Goal: Task Accomplishment & Management: Use online tool/utility

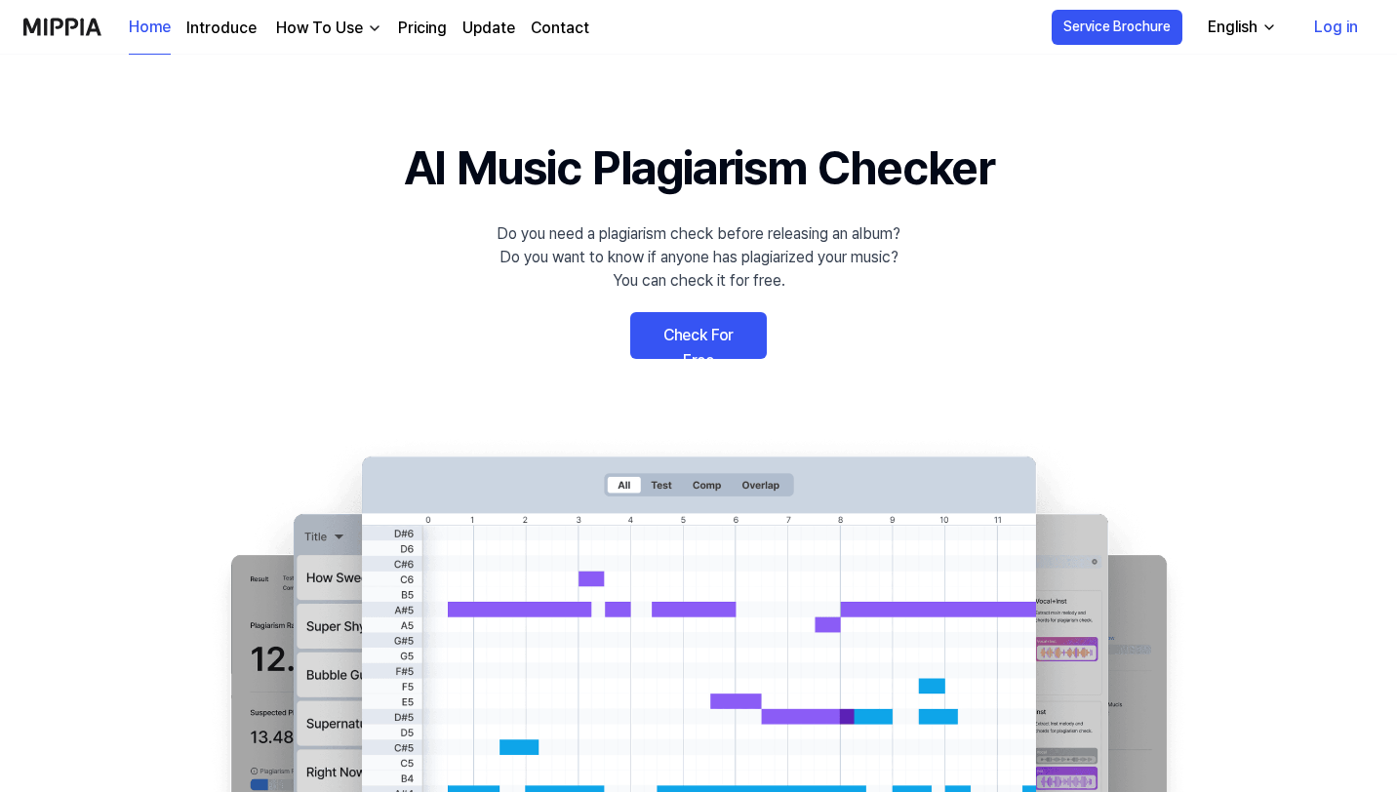
click at [705, 321] on link "Check For Free" at bounding box center [698, 335] width 137 height 47
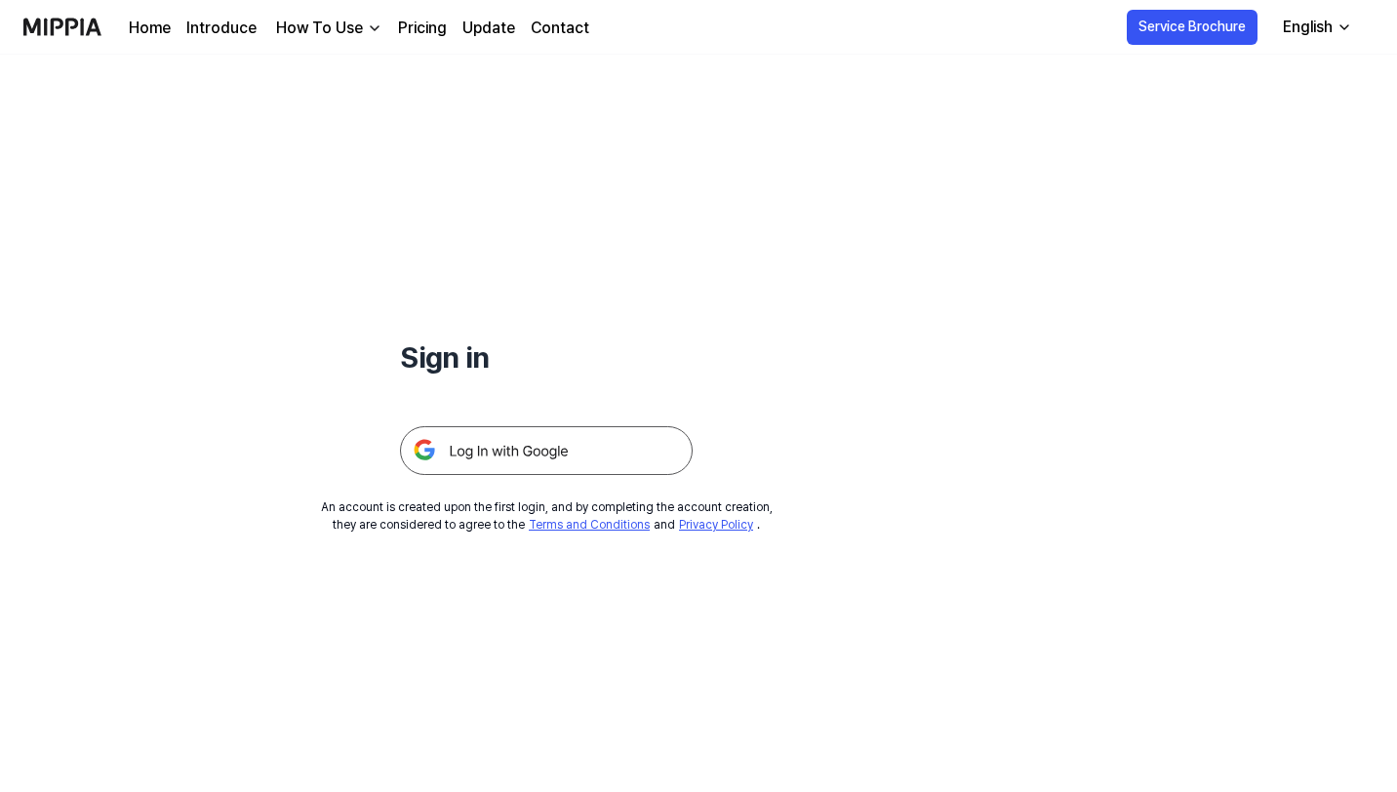
click at [535, 451] on img at bounding box center [546, 450] width 293 height 49
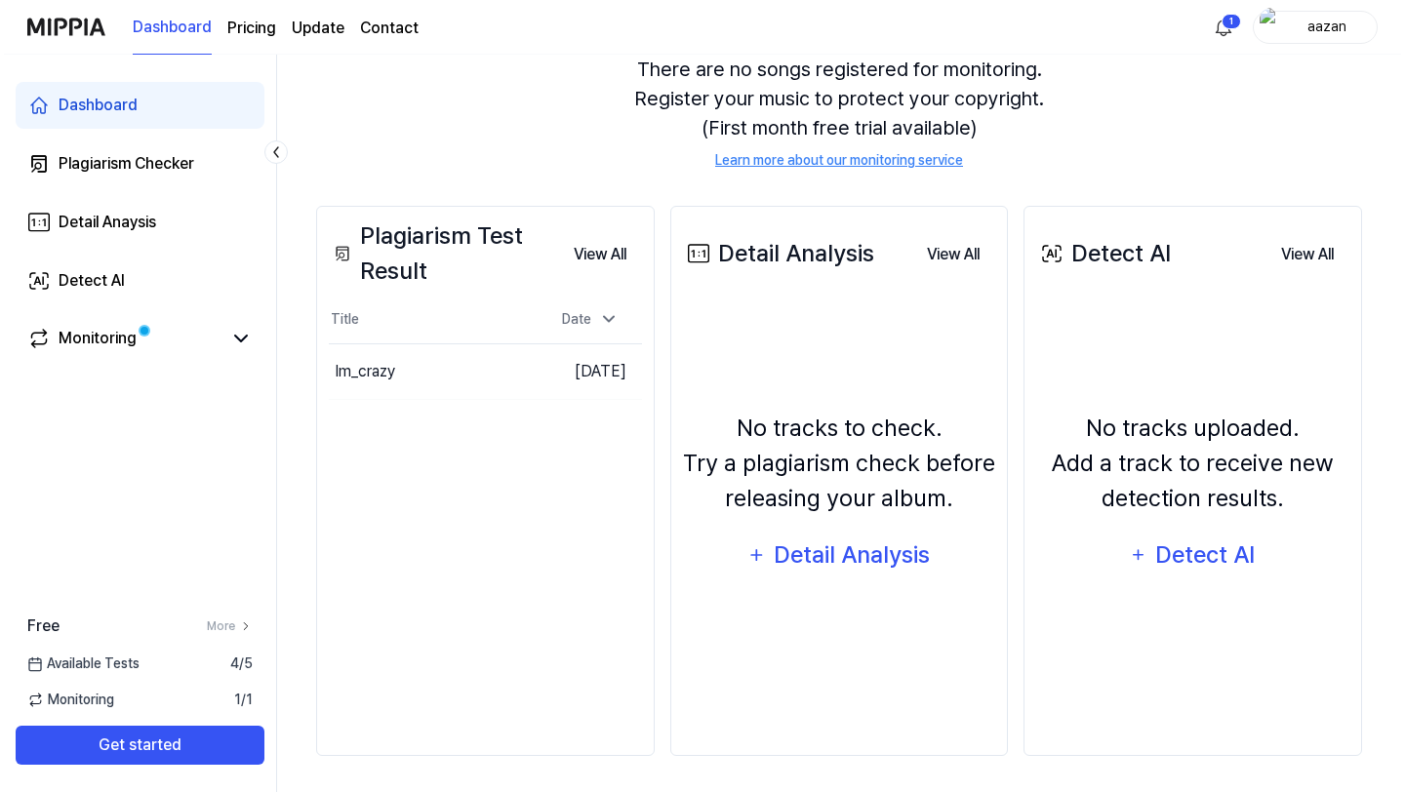
scroll to position [198, 0]
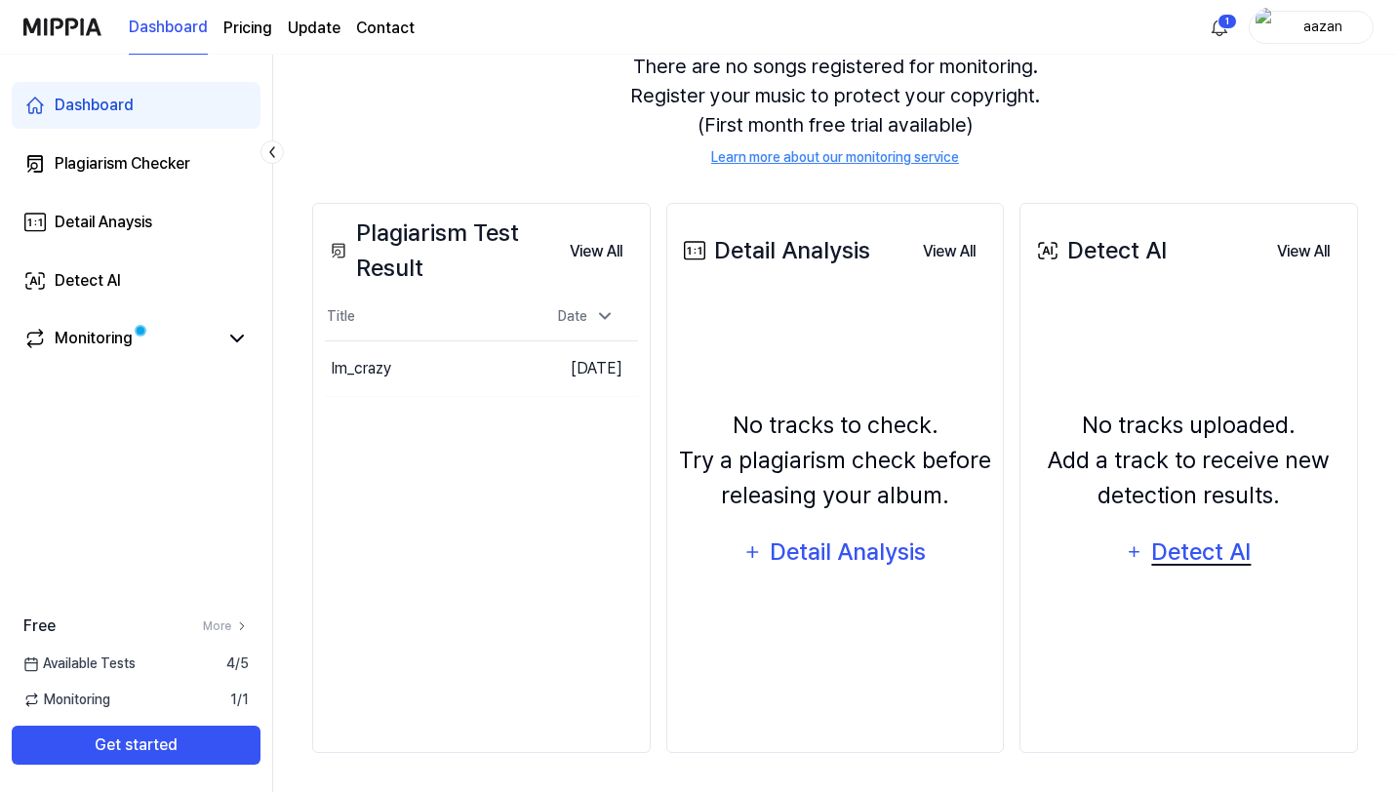
click at [1205, 552] on div "Detect AI" at bounding box center [1202, 552] width 104 height 37
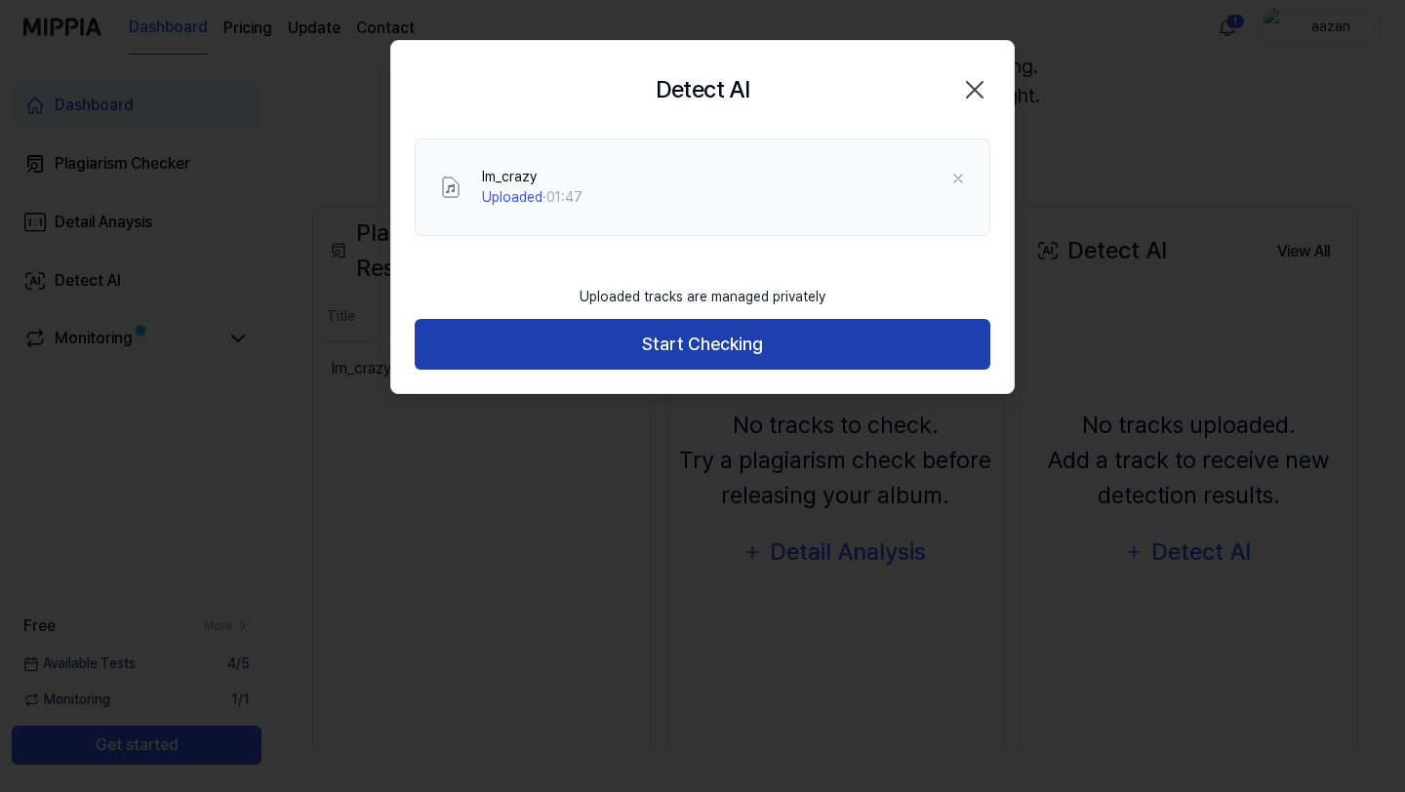
click at [712, 353] on button "Start Checking" at bounding box center [703, 345] width 576 height 52
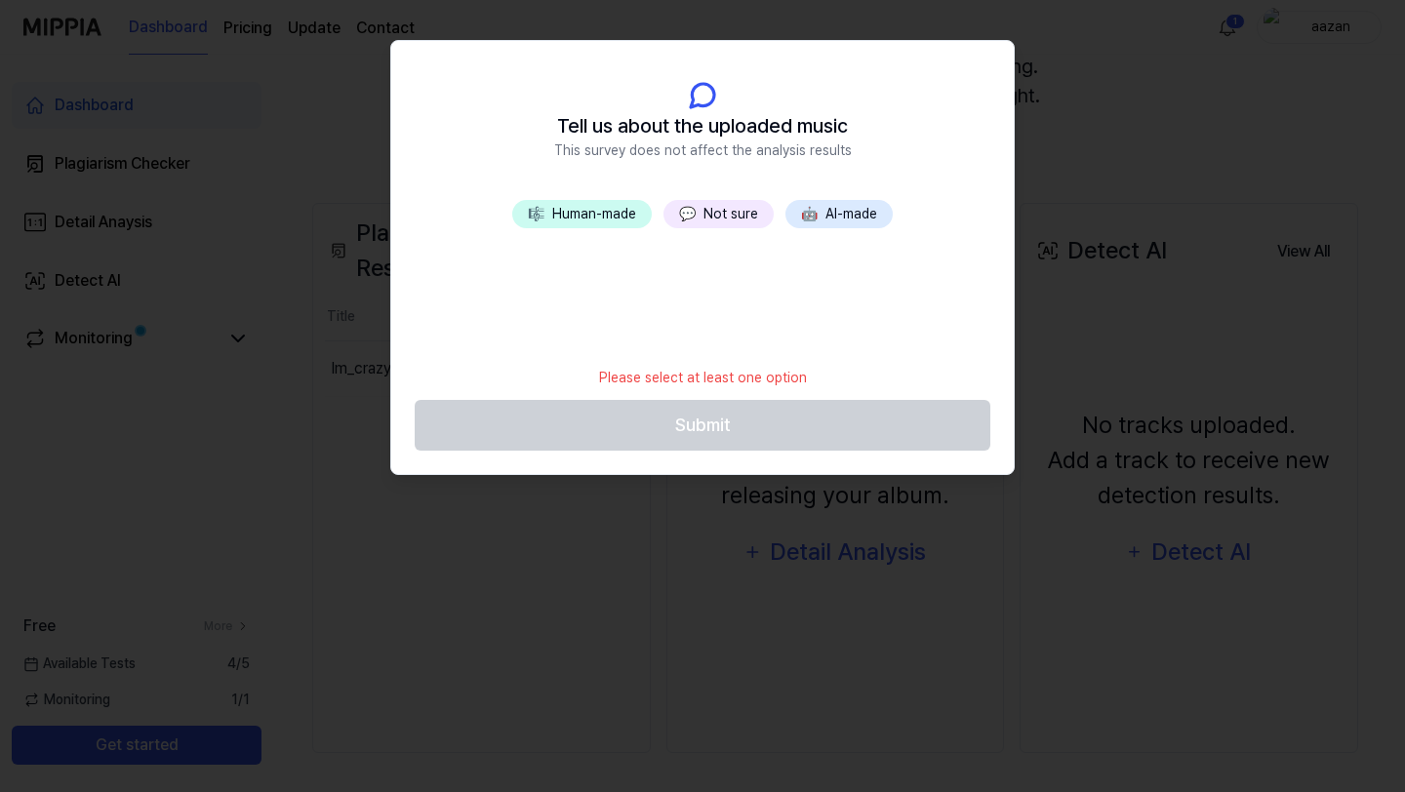
click at [600, 214] on button "🎼 Human-made" at bounding box center [582, 214] width 140 height 28
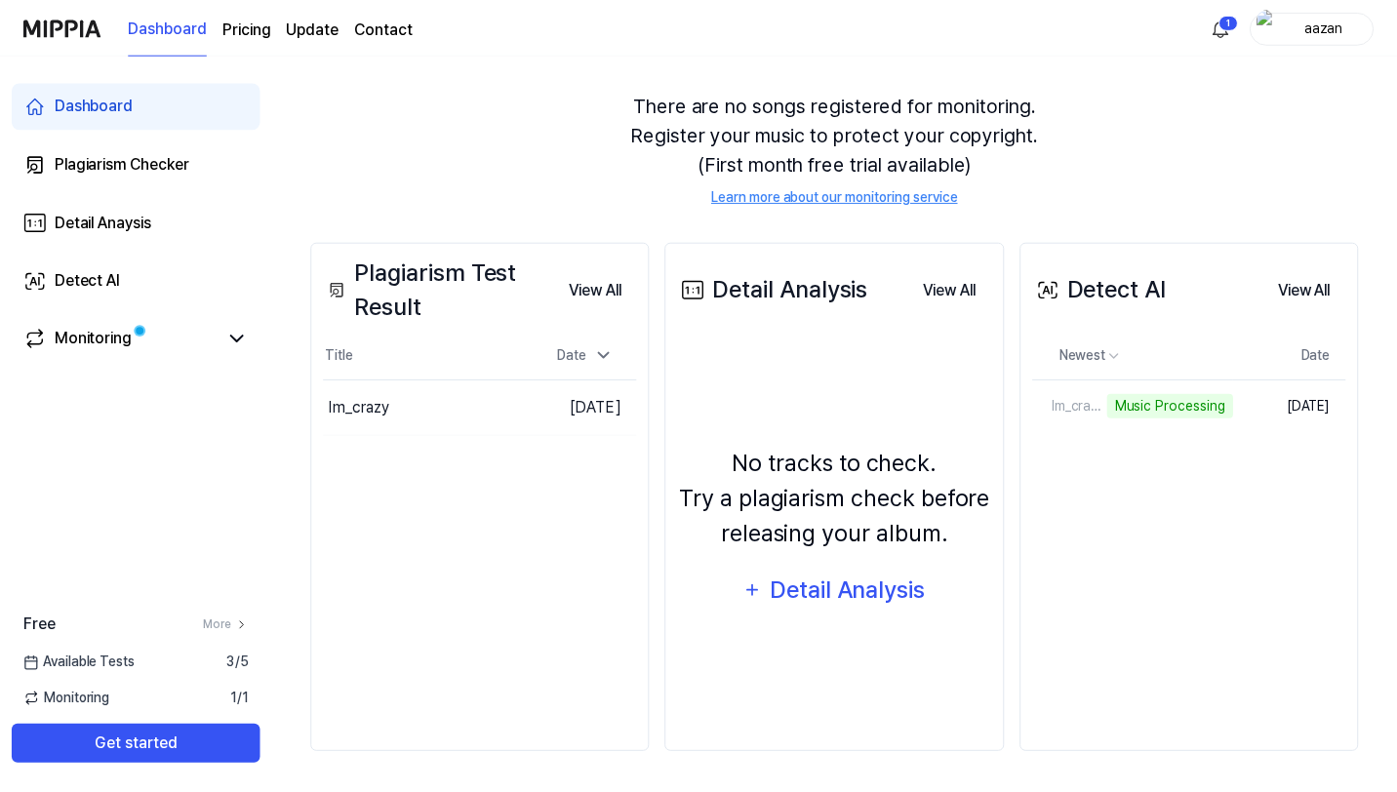
scroll to position [159, 0]
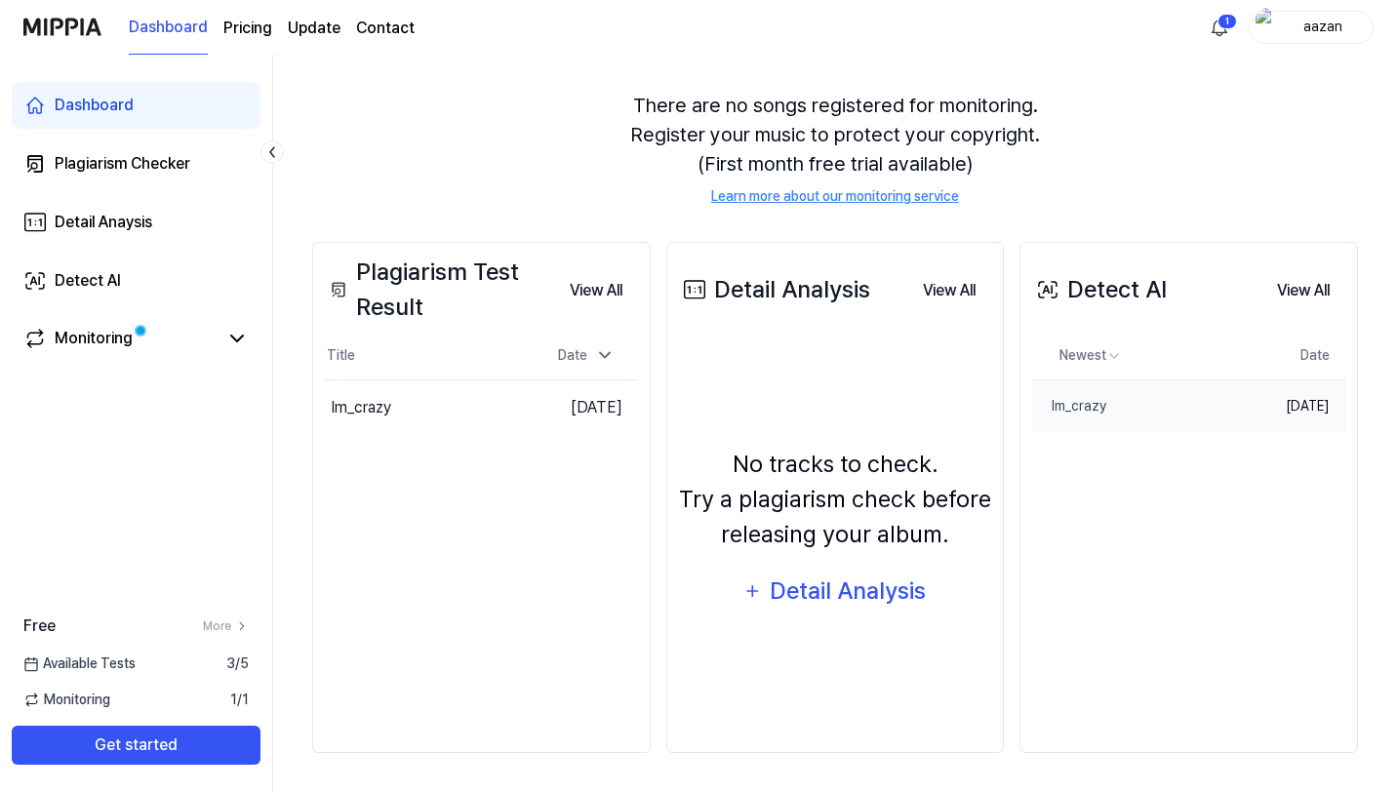
click at [1301, 406] on td "[DATE]" at bounding box center [1289, 406] width 113 height 53
click at [1071, 407] on div "Im_crazy" at bounding box center [1069, 406] width 74 height 20
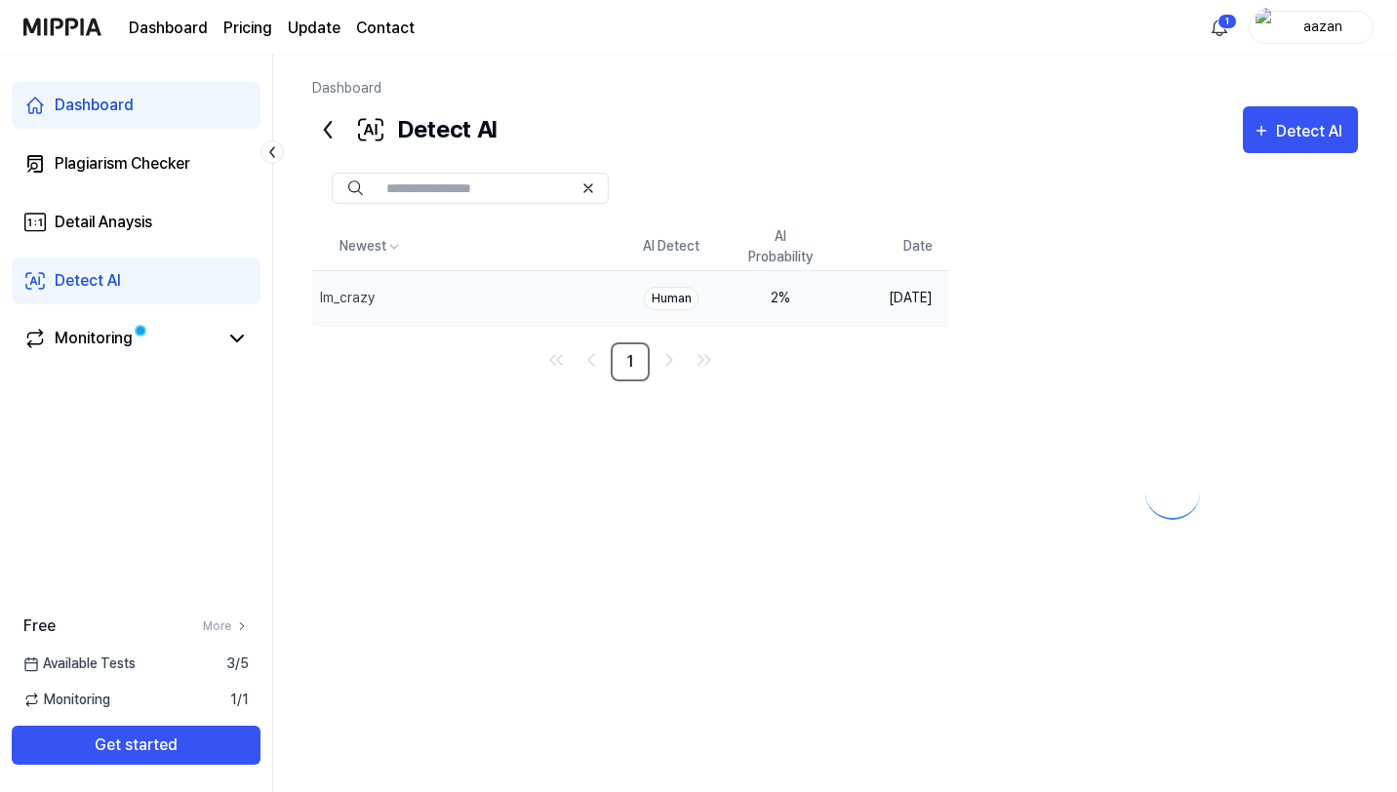
scroll to position [0, 0]
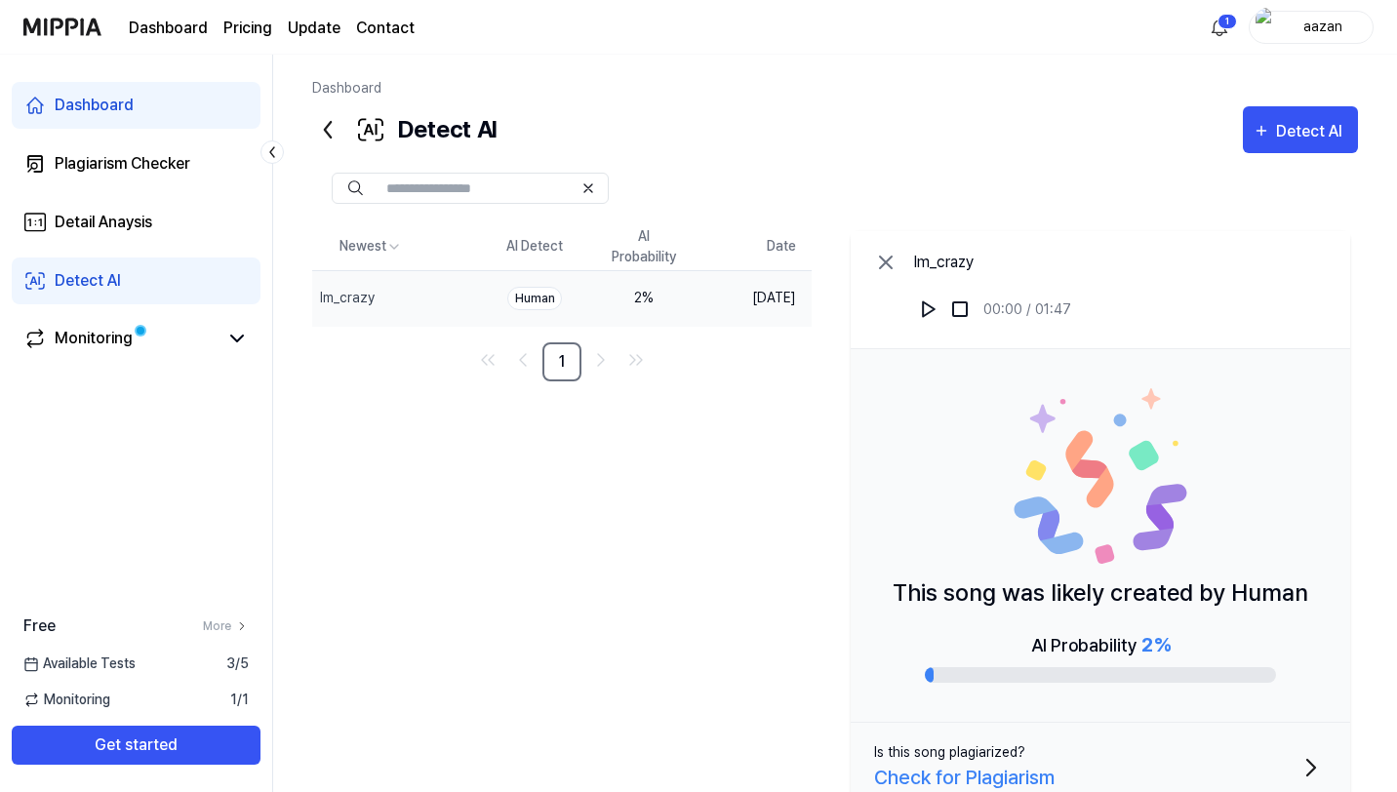
click at [982, 411] on div "This song was likely created by Human AI Probability 2 %" at bounding box center [1101, 536] width 500 height 374
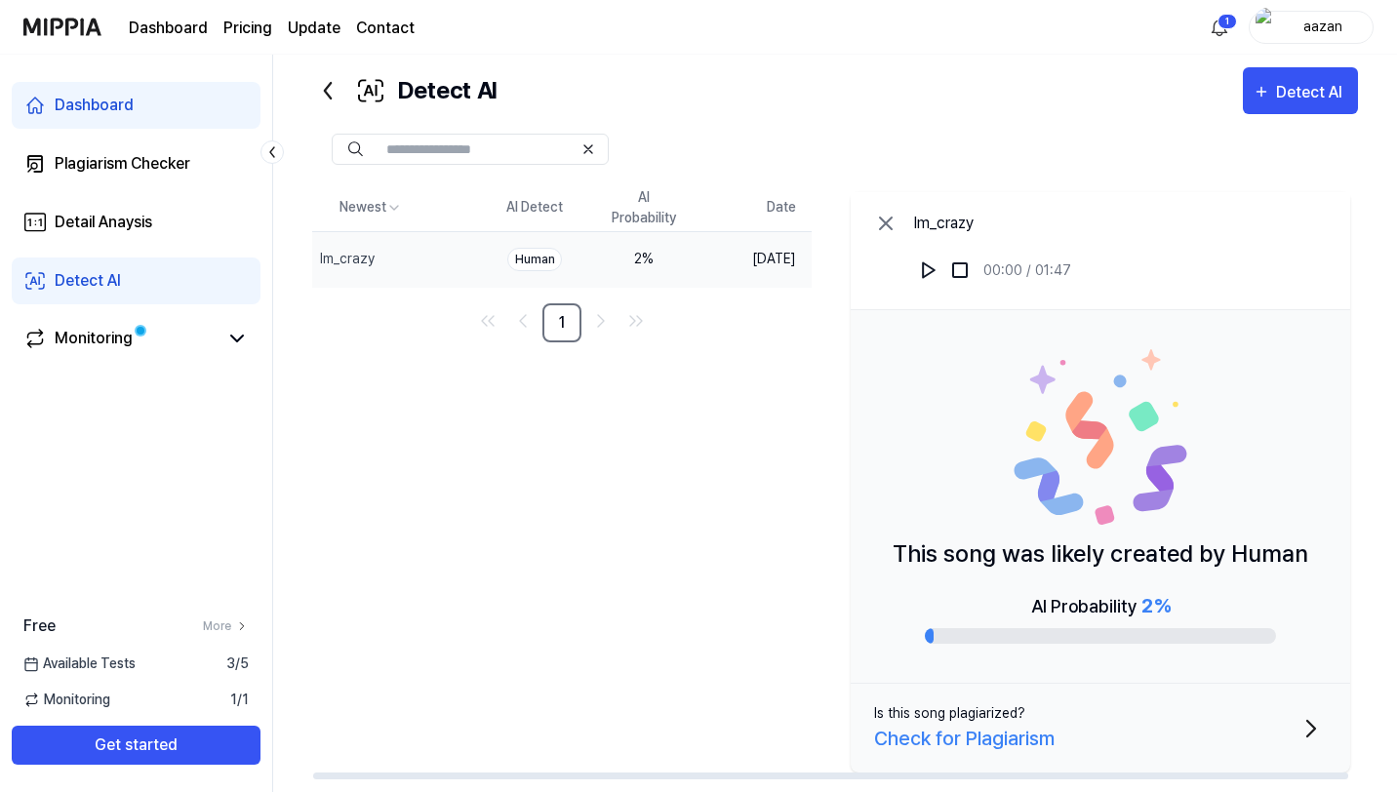
scroll to position [66, 0]
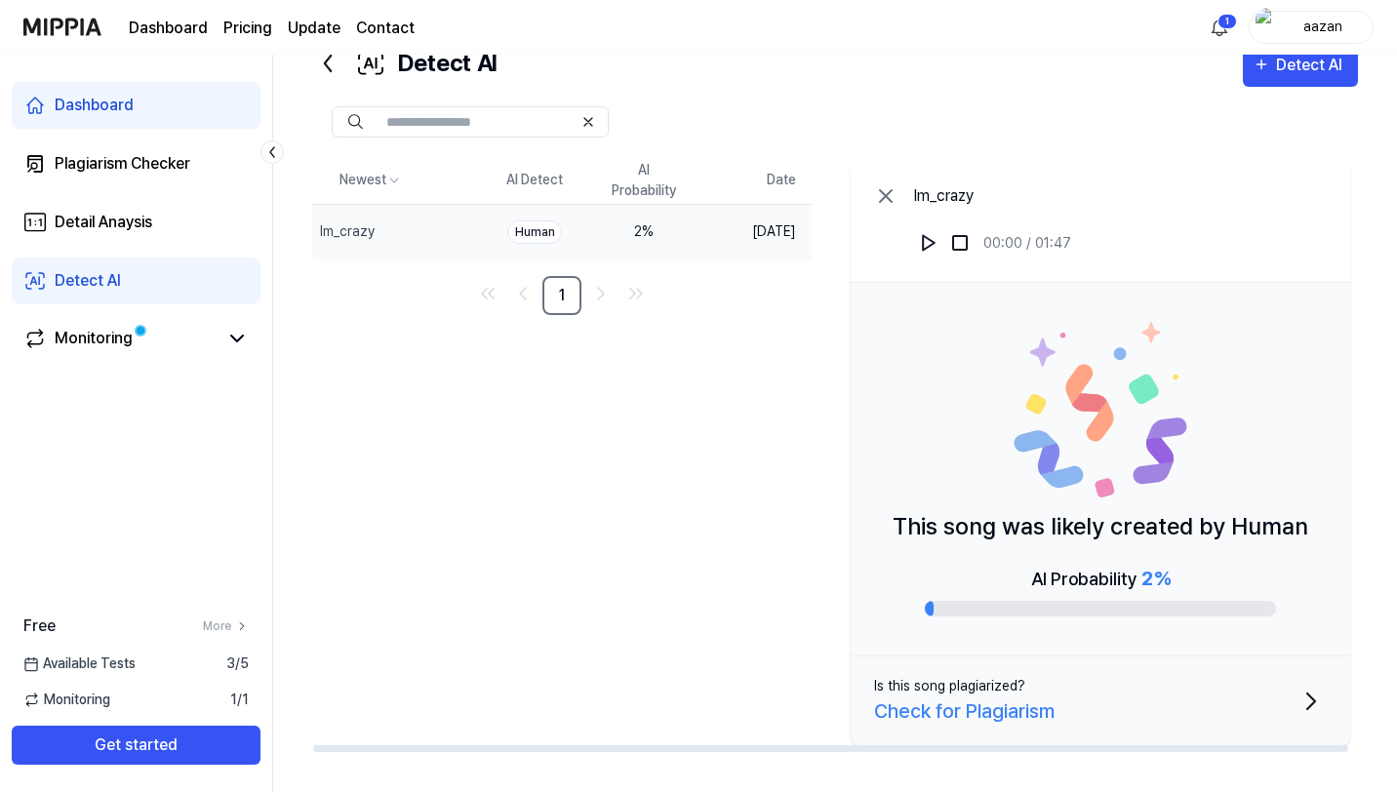
click at [1155, 699] on button "Is this song plagiarized? Check for Plagiarism" at bounding box center [1101, 701] width 500 height 89
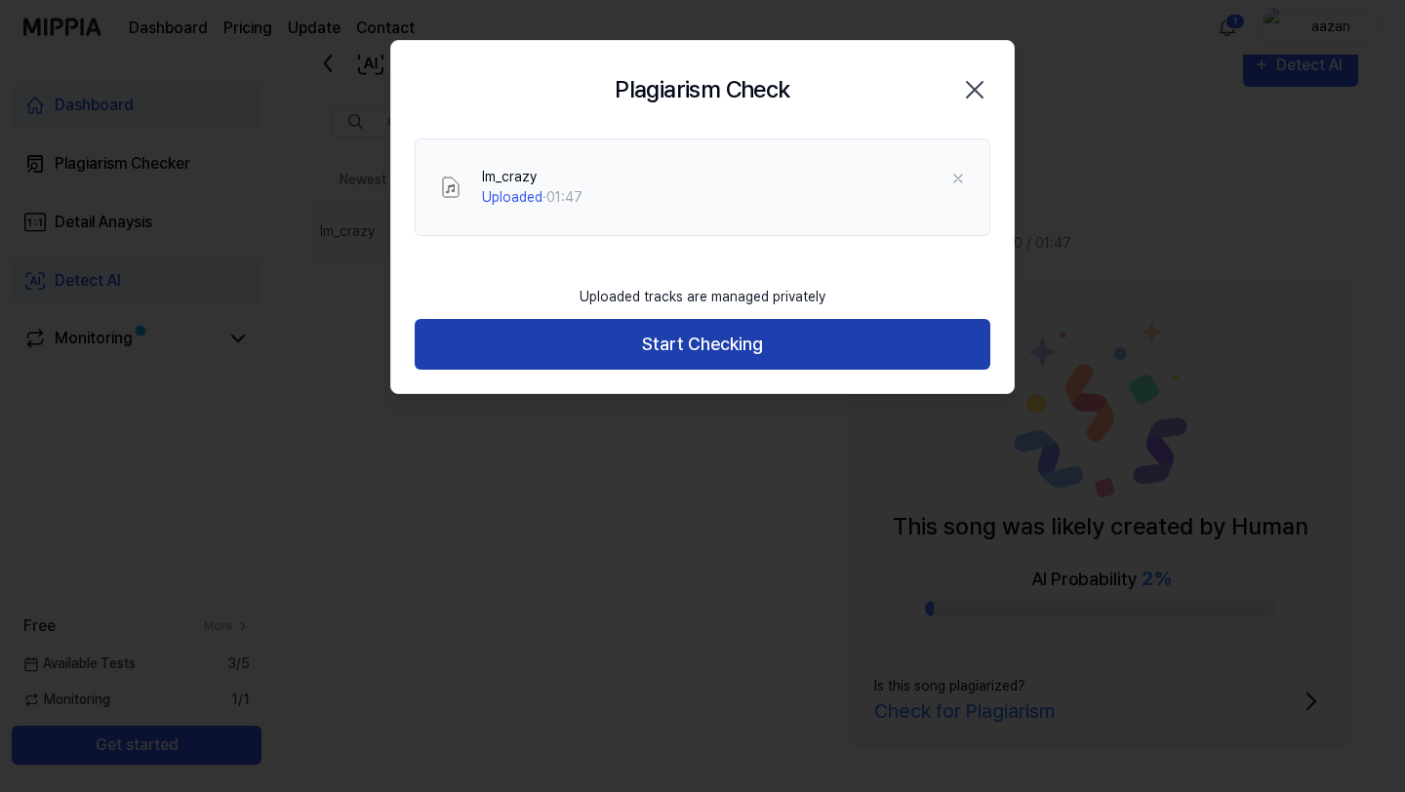
click at [720, 334] on button "Start Checking" at bounding box center [703, 345] width 576 height 52
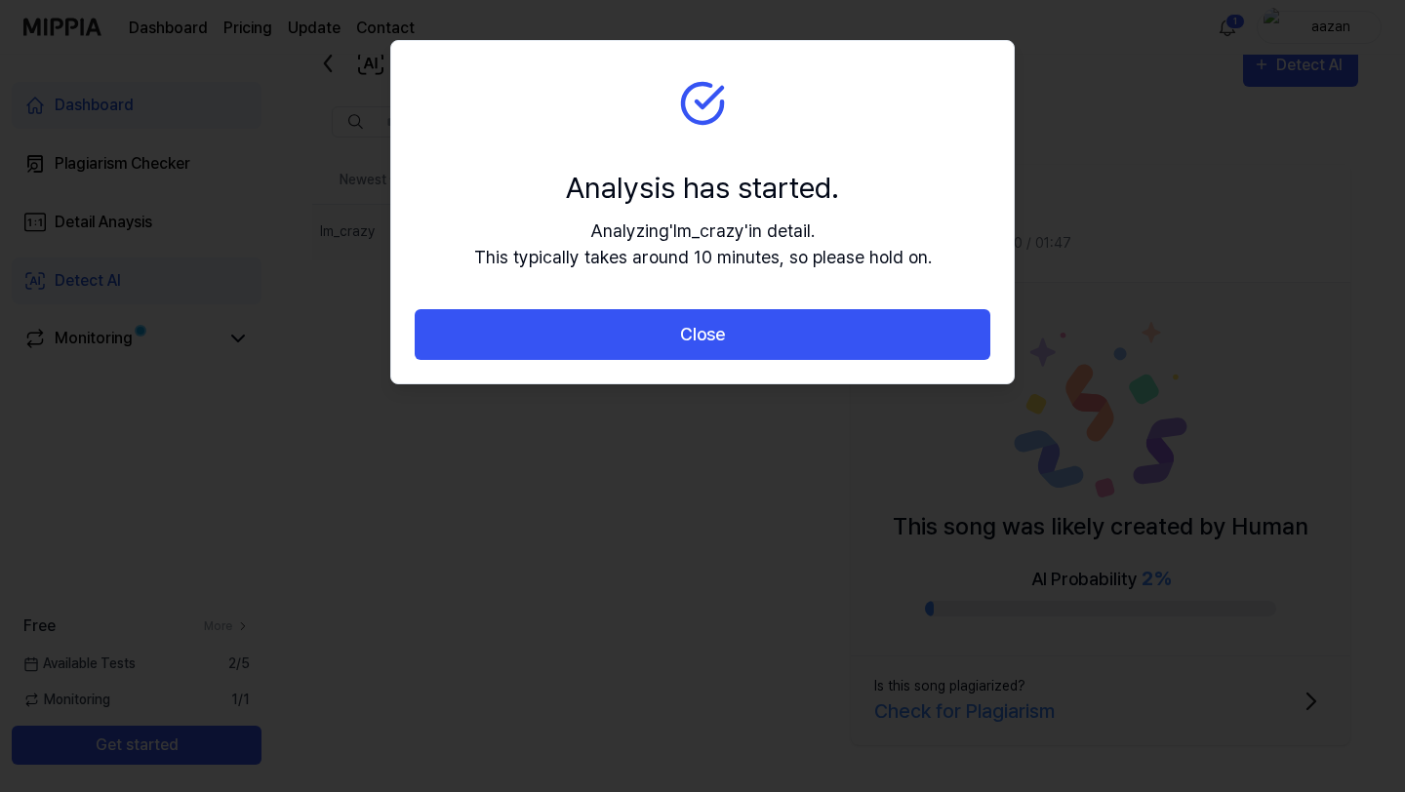
click at [720, 334] on button "Close" at bounding box center [703, 335] width 576 height 52
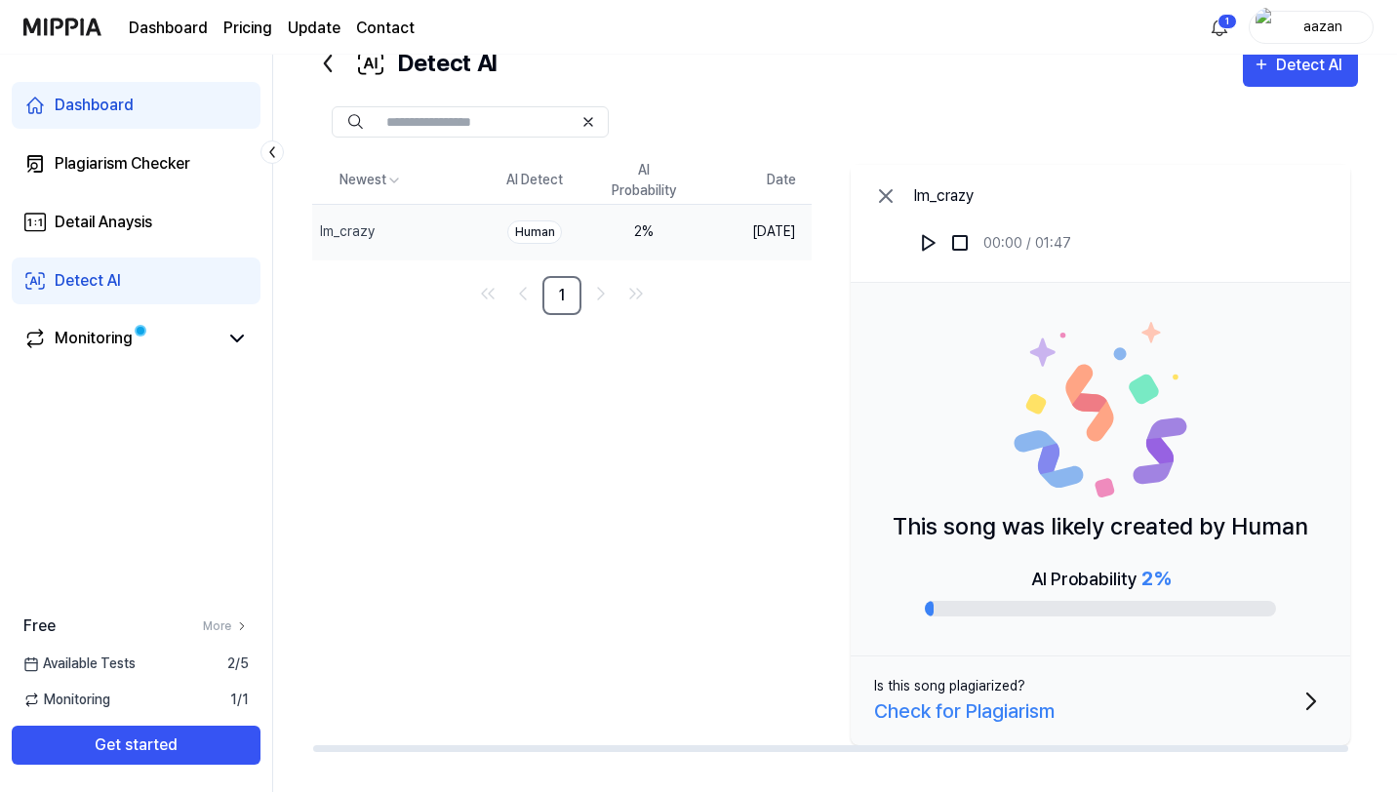
click at [885, 195] on icon at bounding box center [885, 195] width 23 height 23
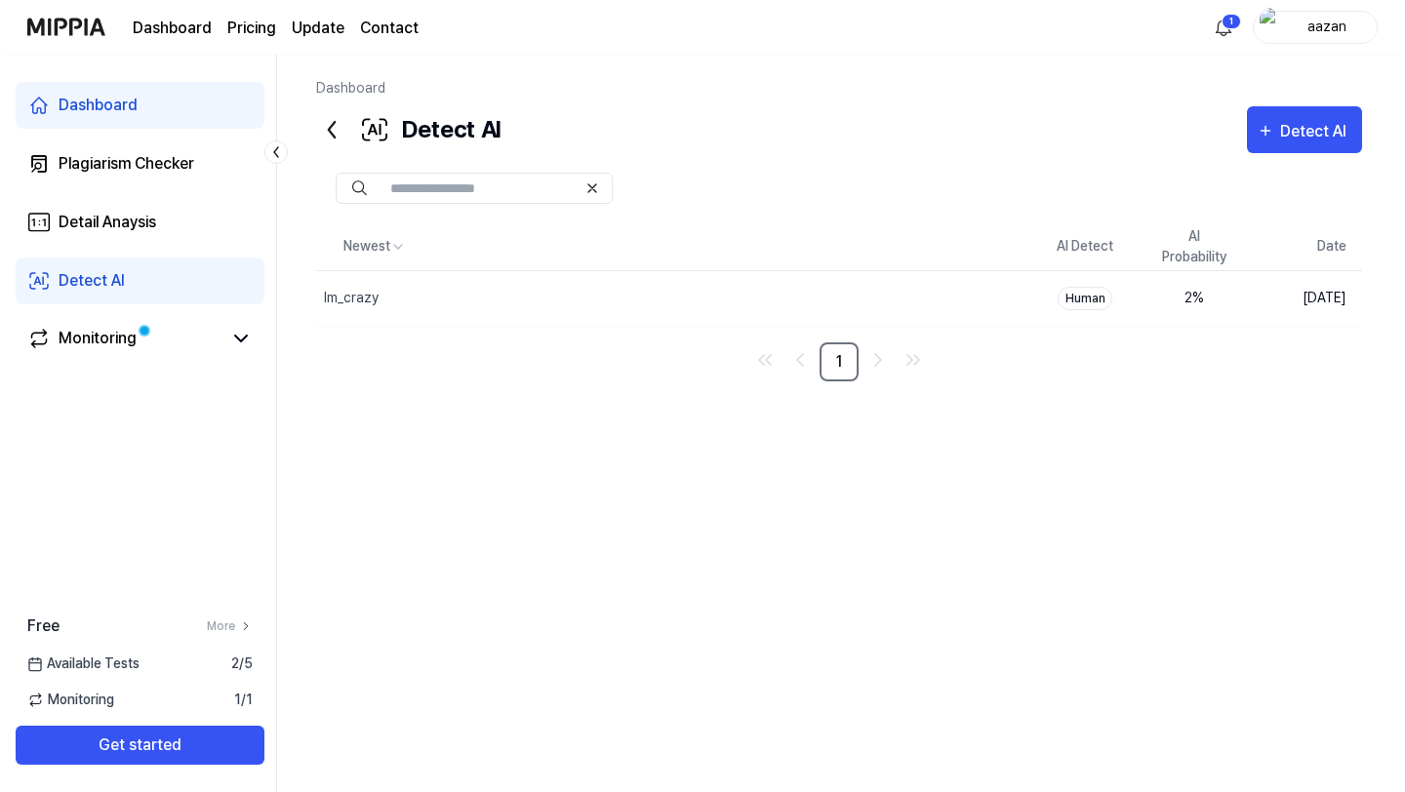
scroll to position [0, 0]
click at [216, 321] on div "Monitoring" at bounding box center [137, 339] width 250 height 47
click at [214, 336] on link "Monitoring" at bounding box center [120, 338] width 195 height 23
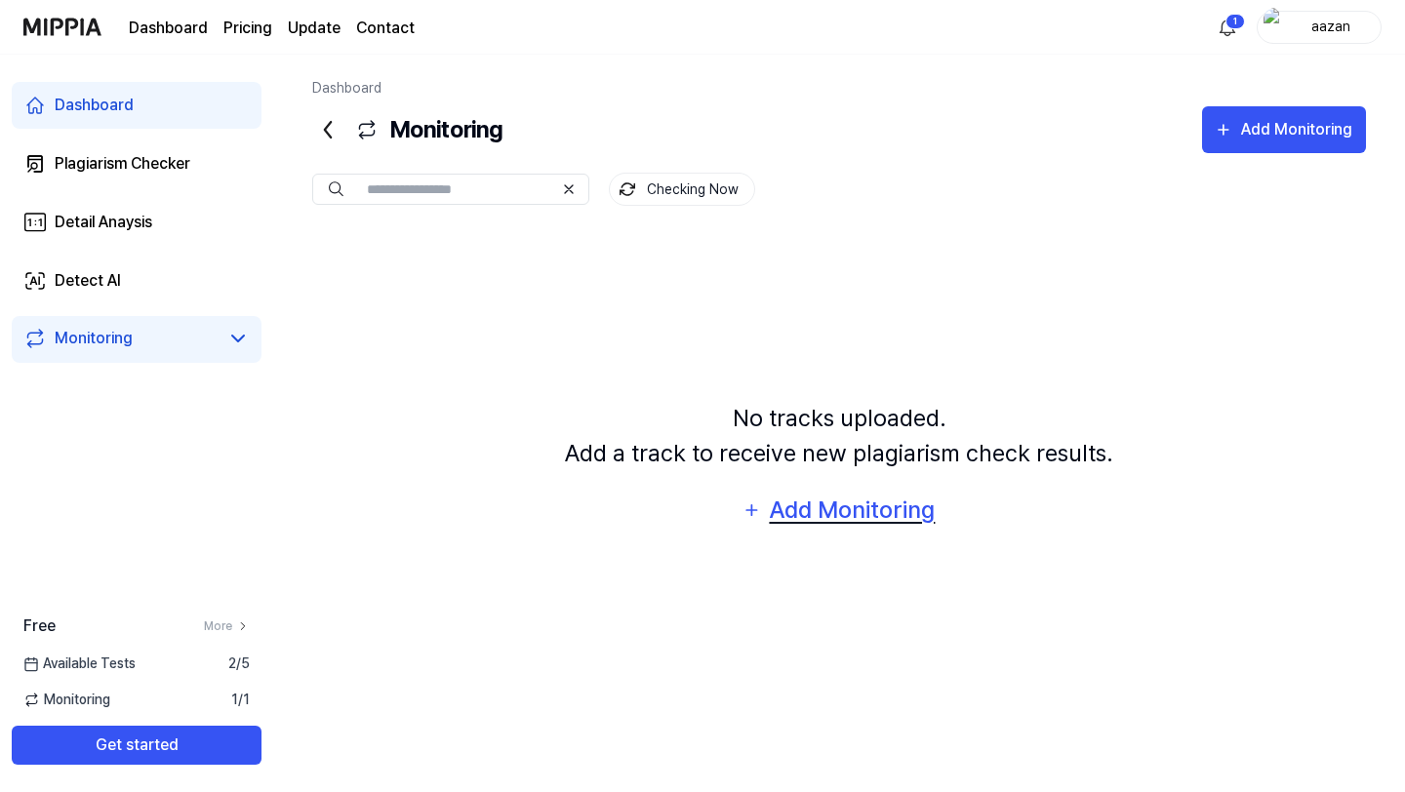
click at [812, 521] on div "Add Monitoring" at bounding box center [852, 510] width 169 height 37
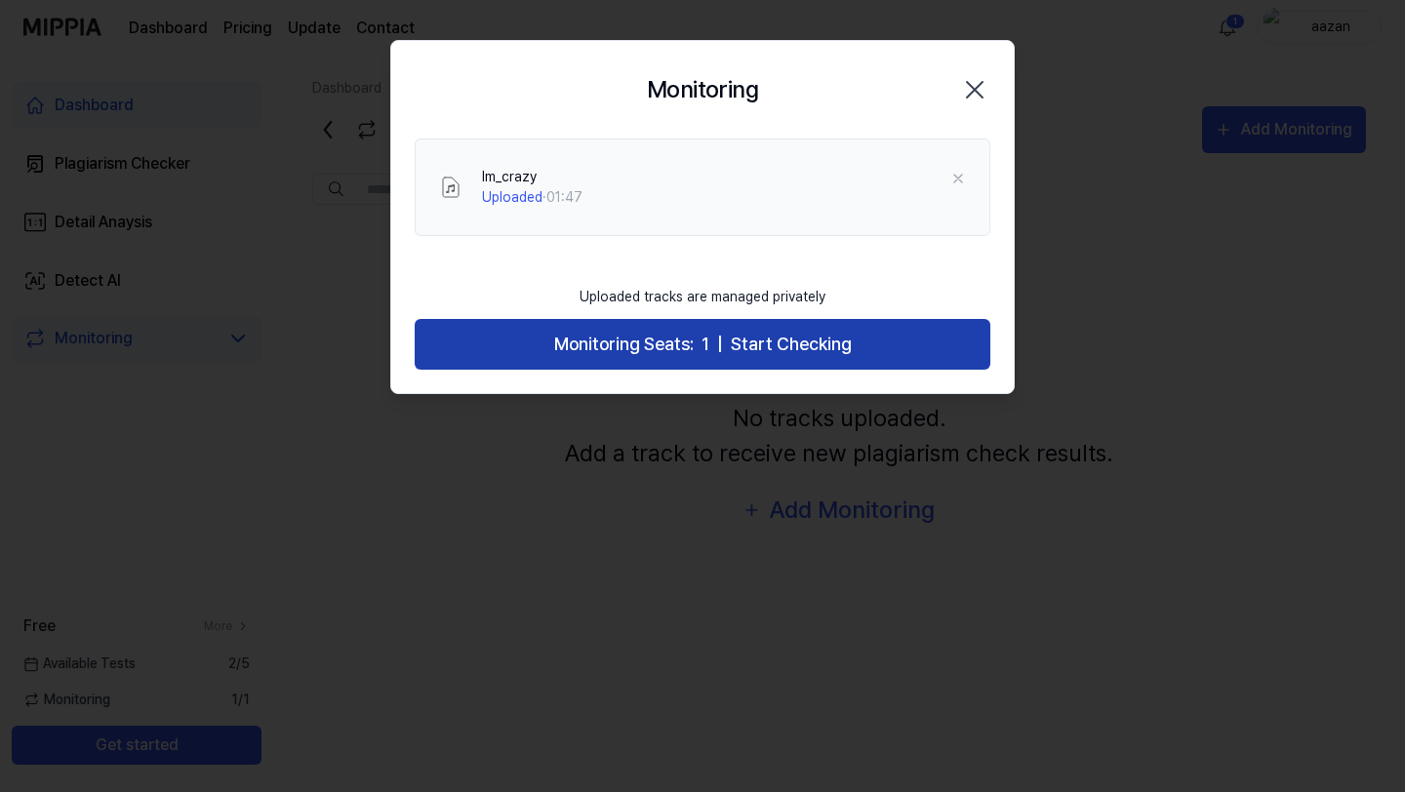
click at [752, 334] on span "Start Checking" at bounding box center [791, 345] width 121 height 28
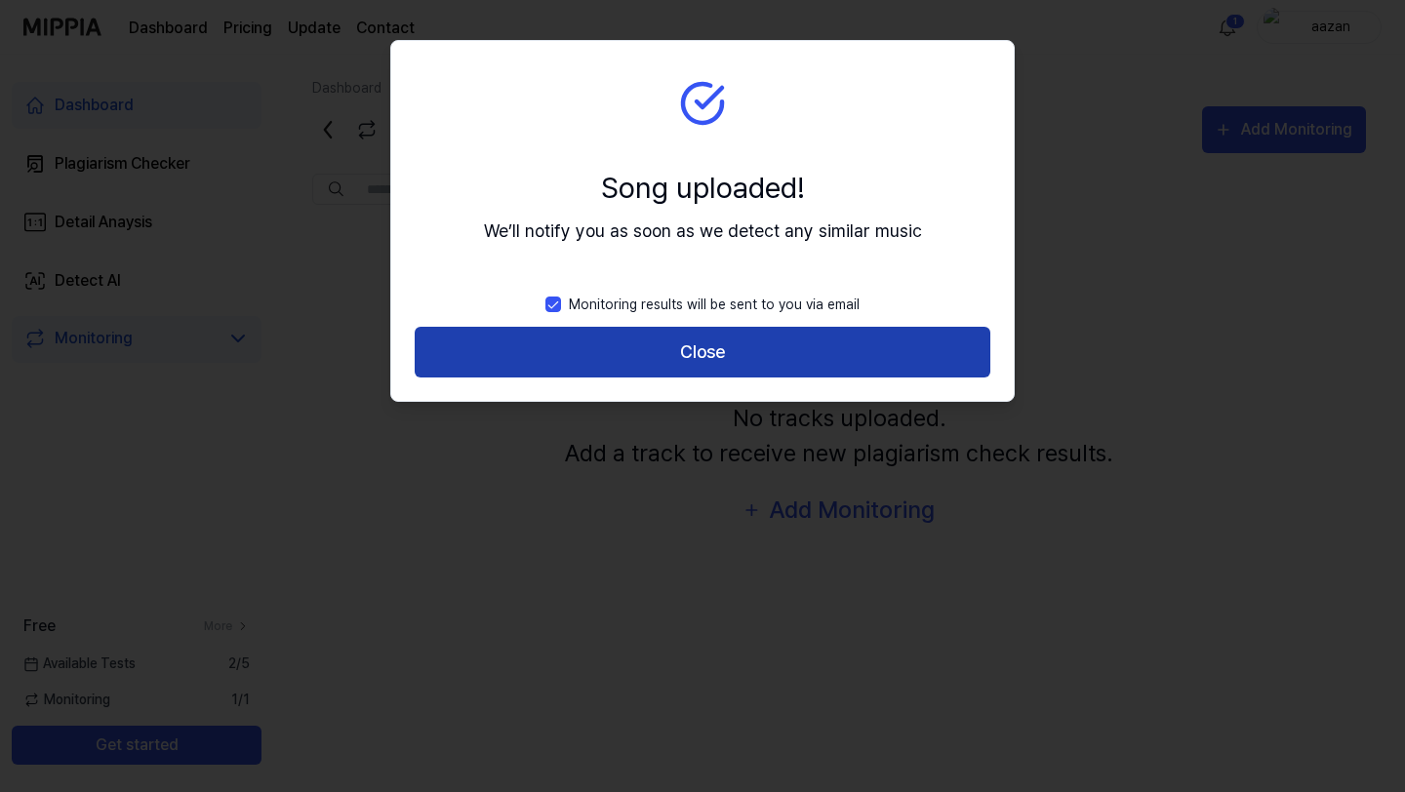
click at [752, 354] on button "Close" at bounding box center [703, 353] width 576 height 52
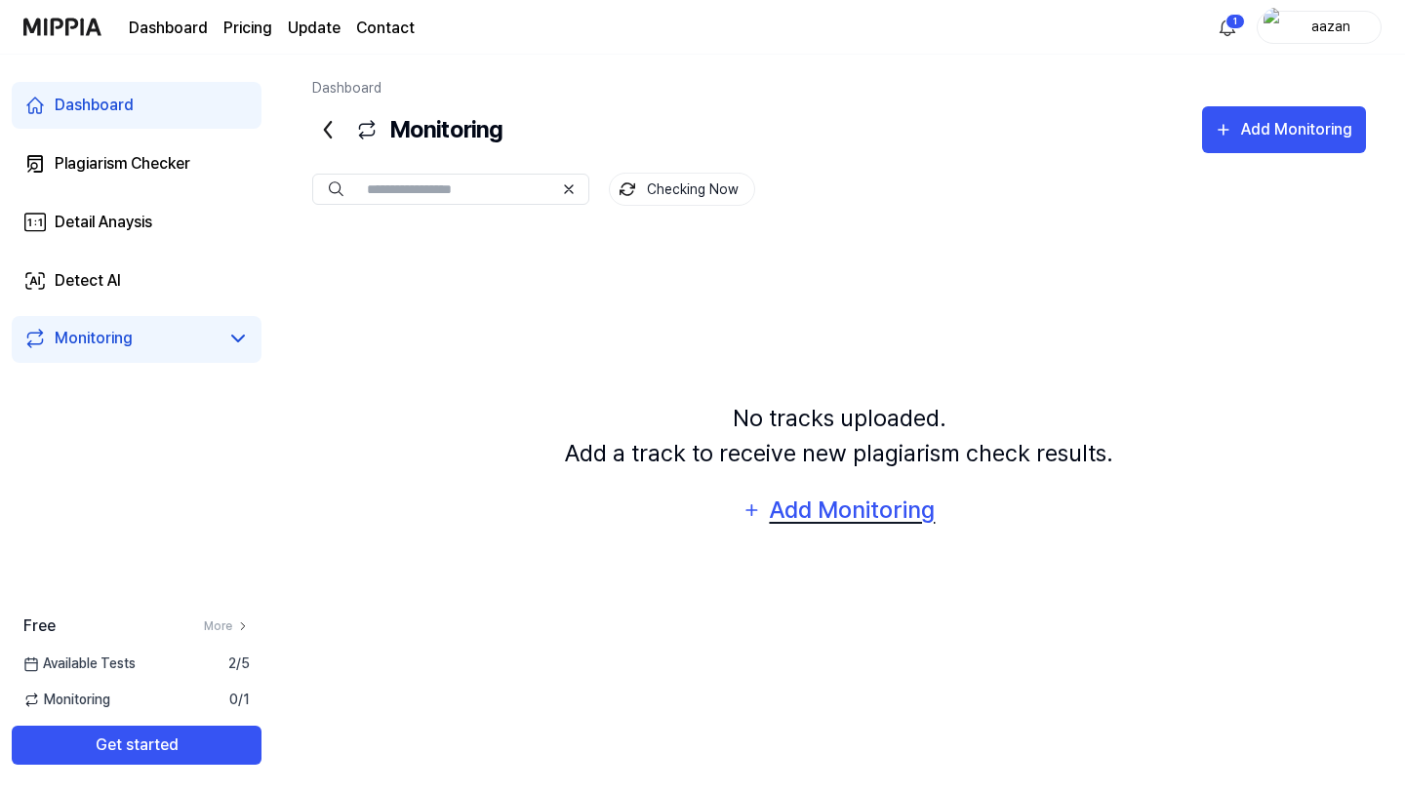
click at [777, 499] on div "Add Monitoring" at bounding box center [852, 510] width 169 height 37
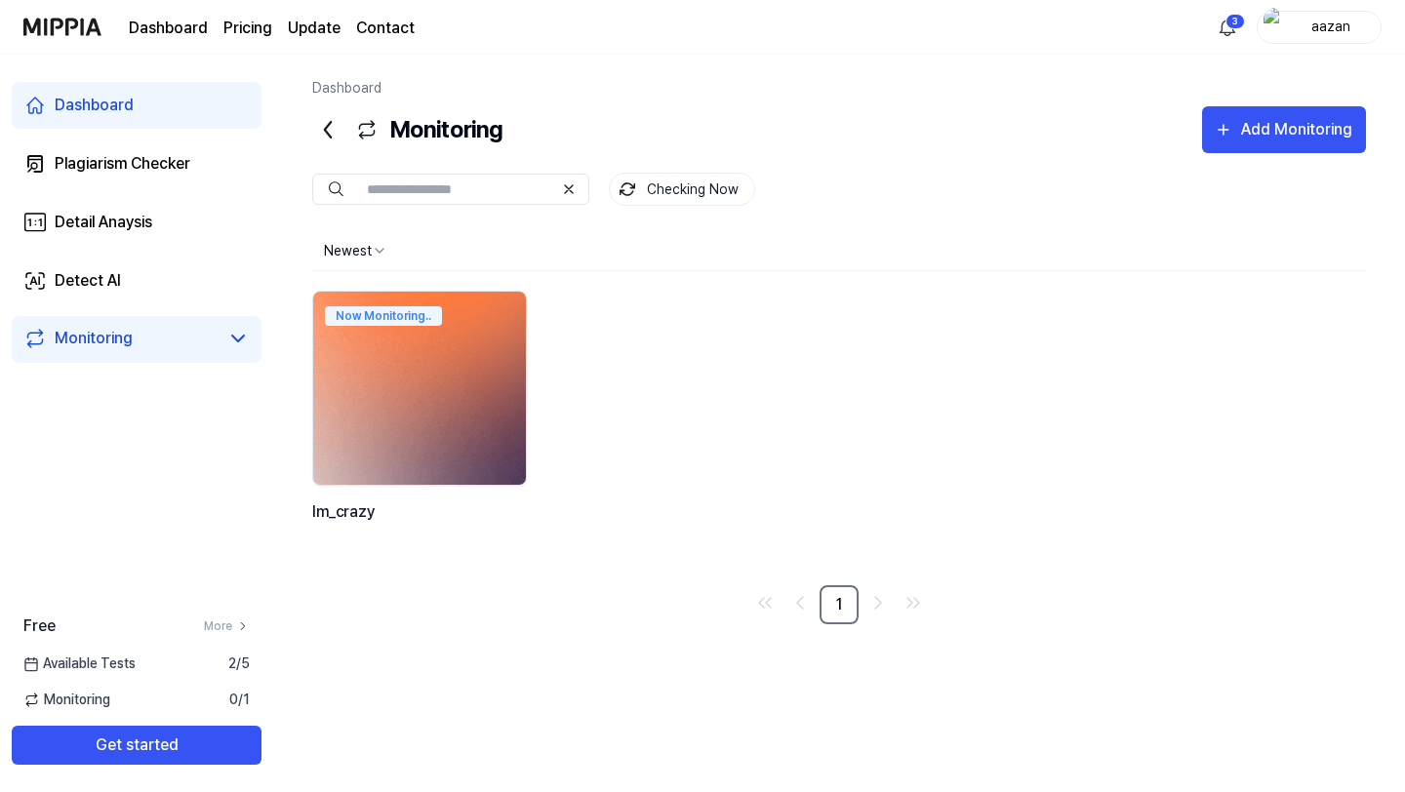
click at [425, 392] on img at bounding box center [420, 388] width 234 height 213
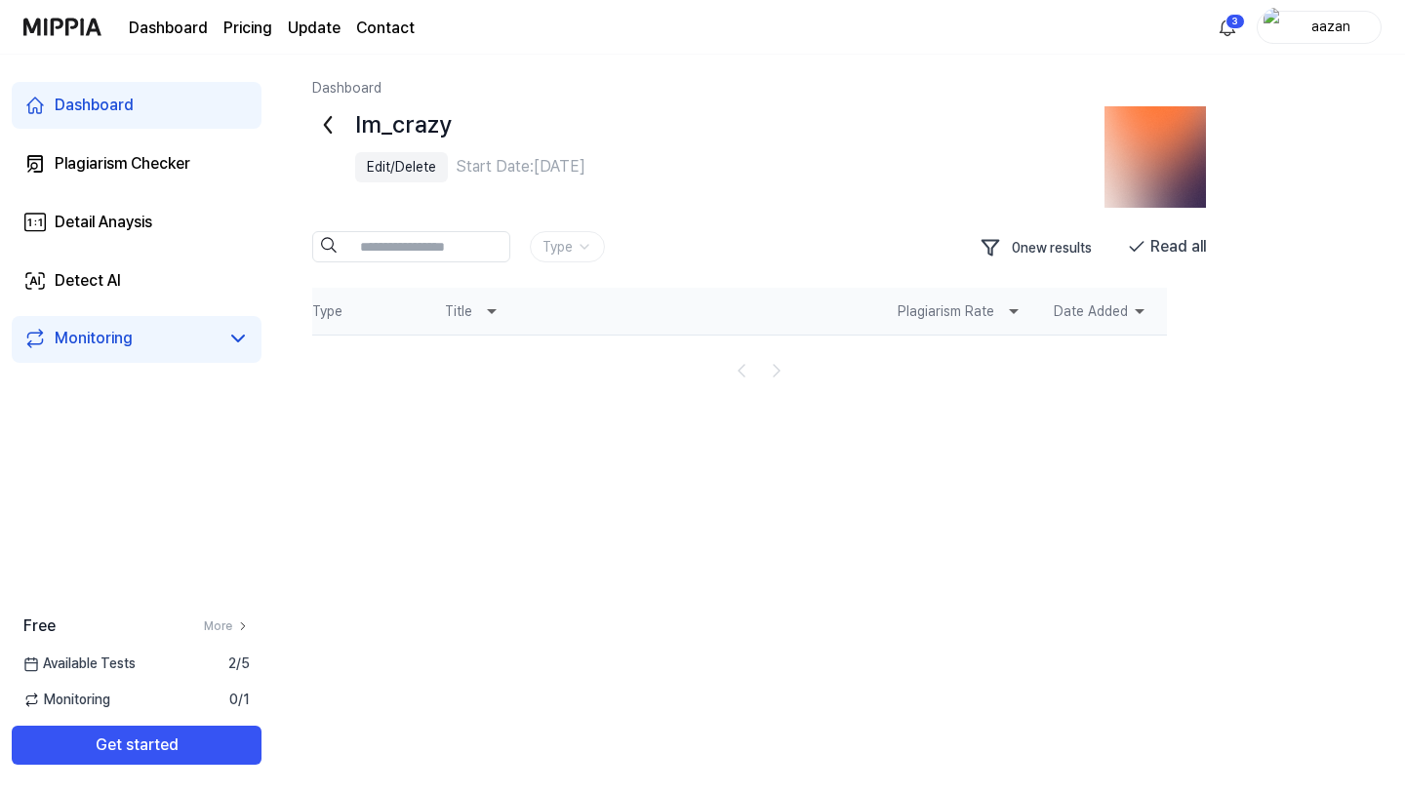
click at [1101, 294] on th "Date Added" at bounding box center [1102, 311] width 129 height 47
click at [988, 317] on th "Plagiarism Rate" at bounding box center [960, 311] width 156 height 47
click at [1003, 310] on icon at bounding box center [1013, 311] width 23 height 23
click at [579, 248] on html "Dashboard Pricing Update Contact 3 aazan Dashboard Plagiarism Checker Detail An…" at bounding box center [702, 396] width 1405 height 792
click at [326, 139] on icon at bounding box center [327, 124] width 31 height 31
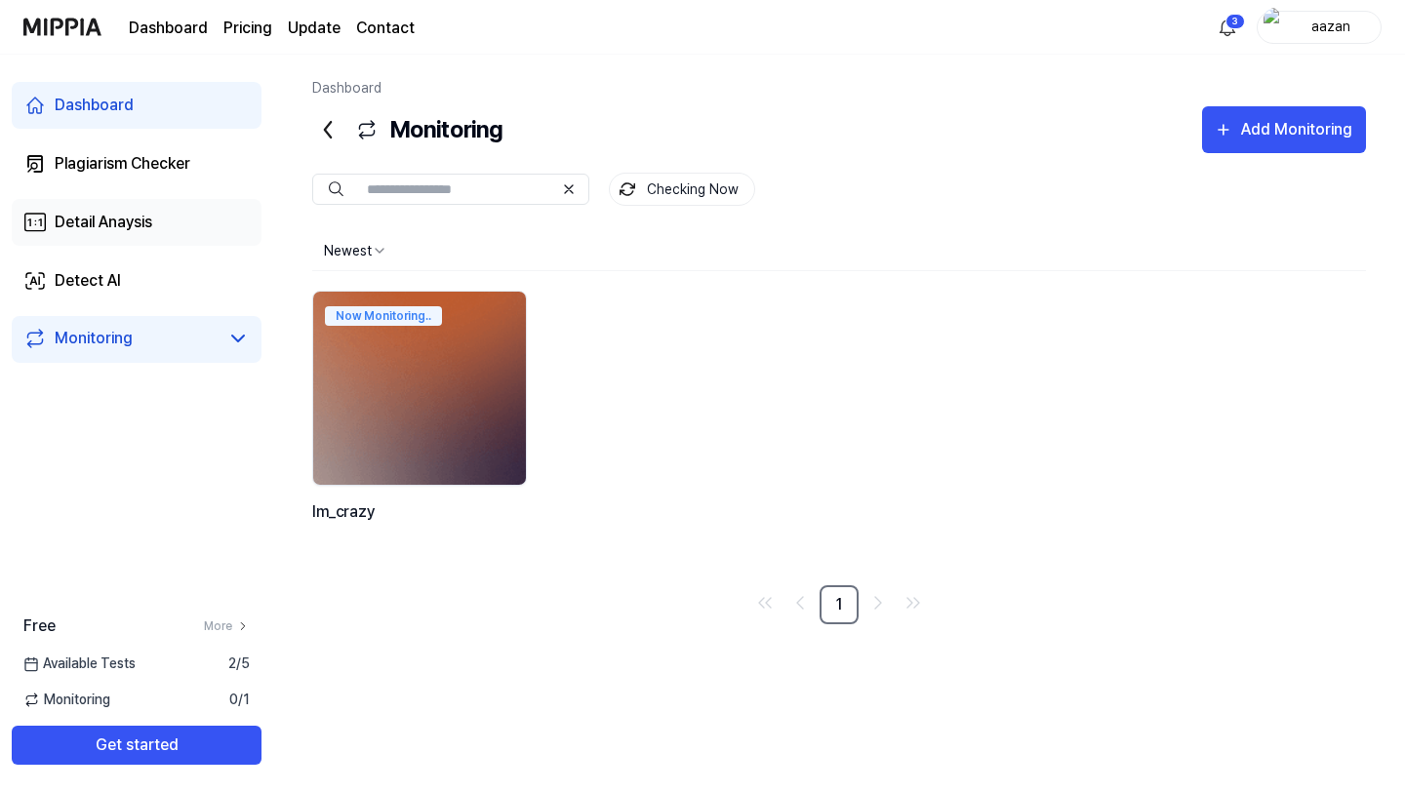
click at [165, 230] on link "Detail Anaysis" at bounding box center [137, 222] width 250 height 47
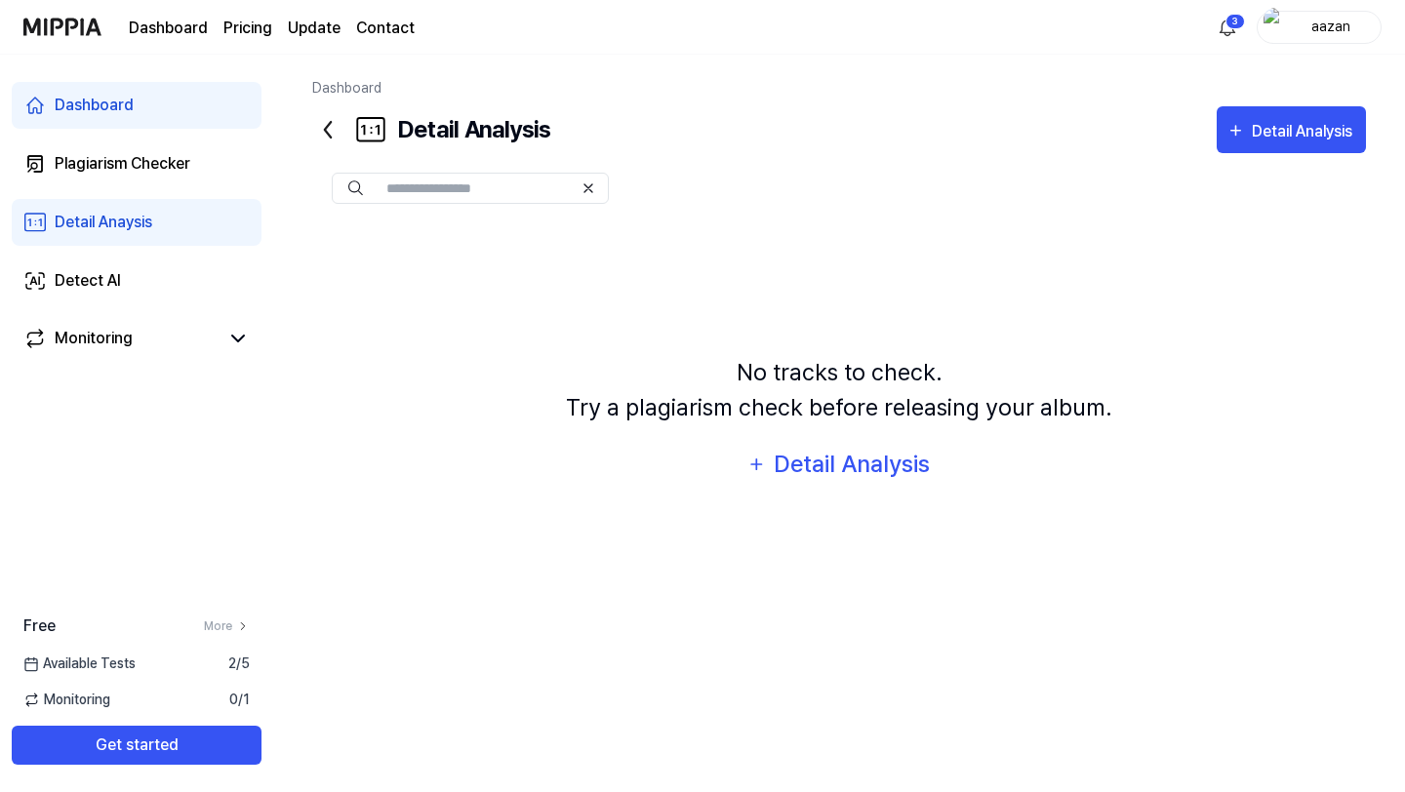
click at [154, 256] on div "Dashboard Plagiarism Checker Detail Anaysis Detect AI Monitoring" at bounding box center [136, 223] width 273 height 336
click at [157, 285] on link "Detect AI" at bounding box center [137, 281] width 250 height 47
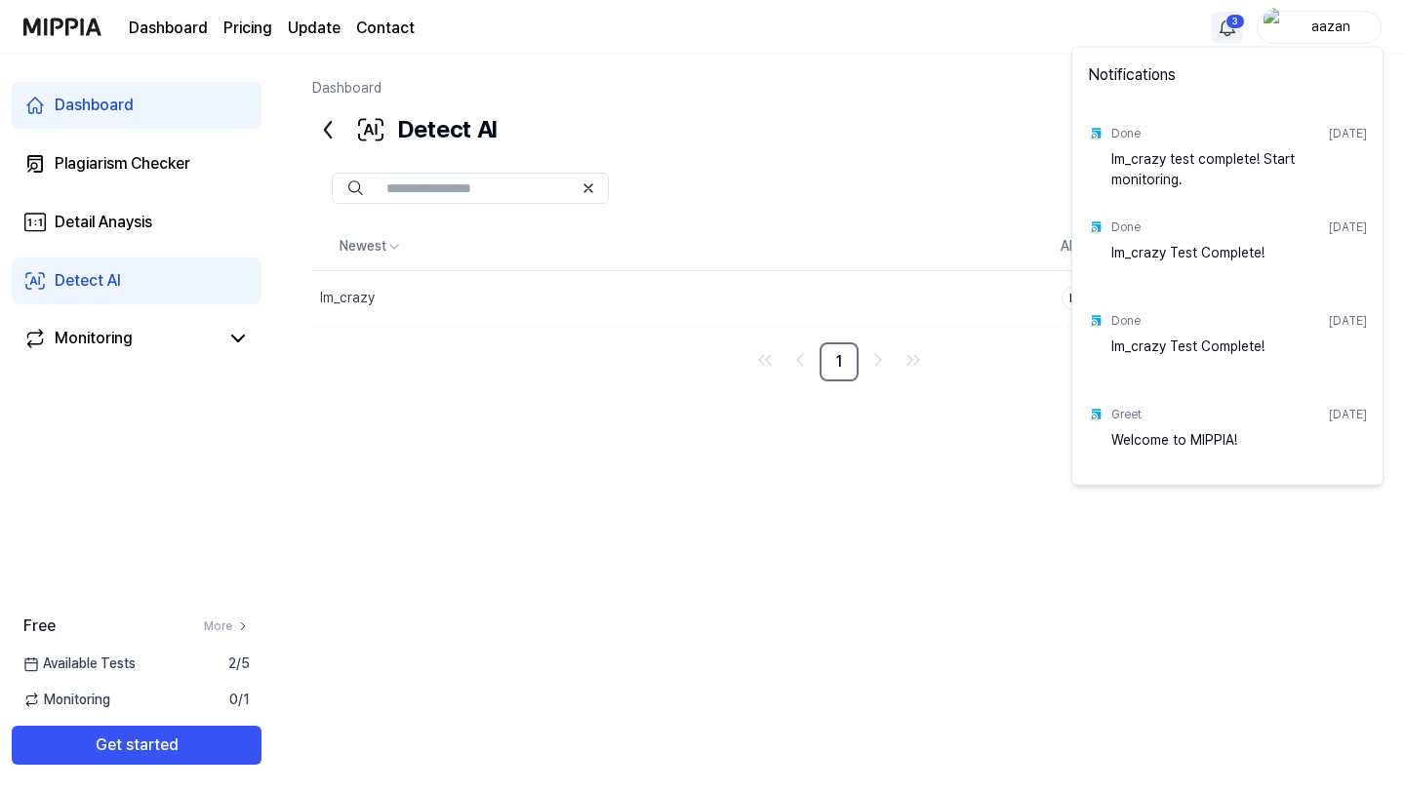
click at [1230, 25] on html "Dashboard Pricing Update Contact 3 aazan Dashboard Plagiarism Checker Detail An…" at bounding box center [702, 396] width 1405 height 792
click at [877, 506] on html "Dashboard Pricing Update Contact aazan Dashboard Plagiarism Checker Detail Anay…" at bounding box center [702, 396] width 1405 height 792
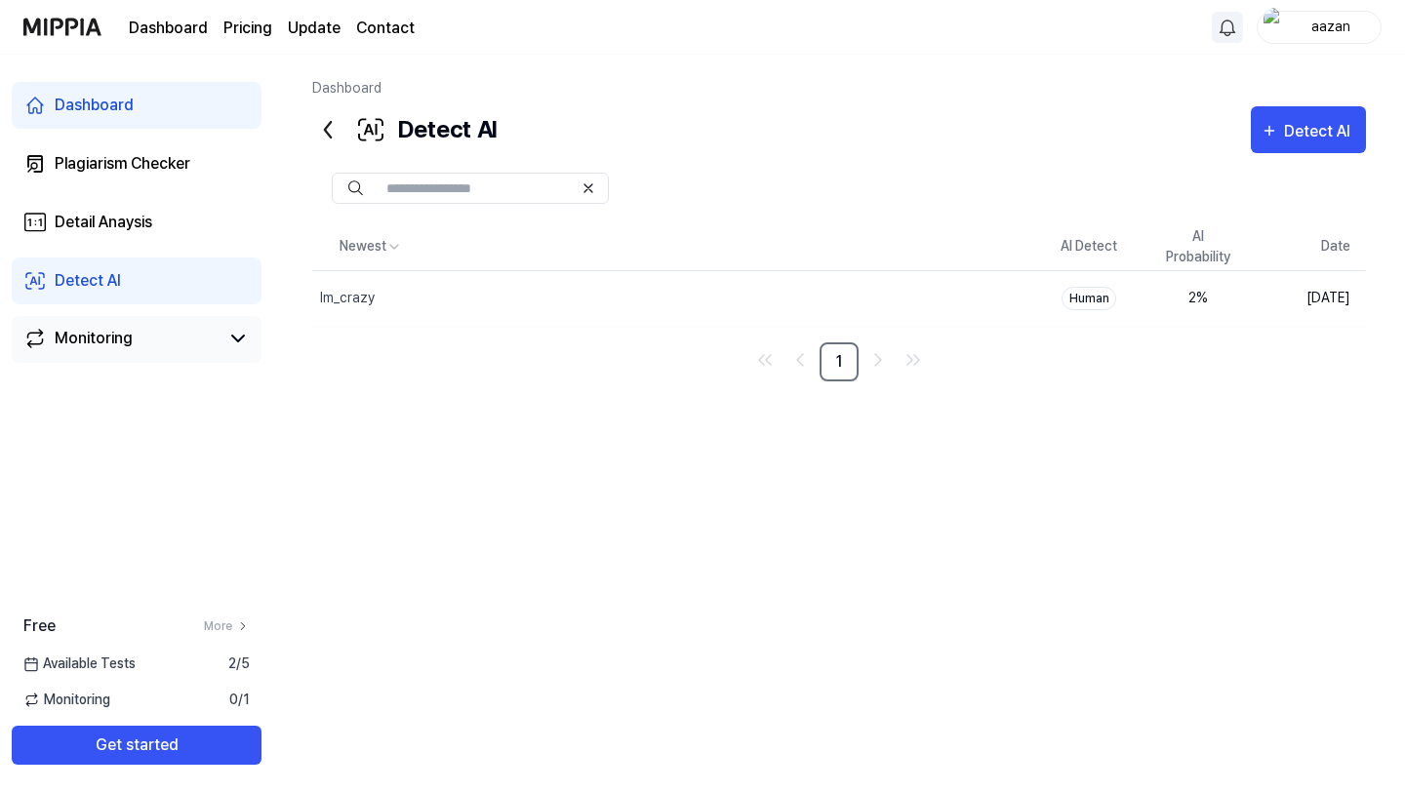
click at [222, 352] on div "Monitoring" at bounding box center [137, 339] width 250 height 47
click at [230, 329] on icon at bounding box center [237, 338] width 23 height 23
click at [204, 378] on div "Im_crazy 0" at bounding box center [136, 376] width 226 height 29
click at [92, 377] on div "Im_crazy" at bounding box center [77, 377] width 58 height 20
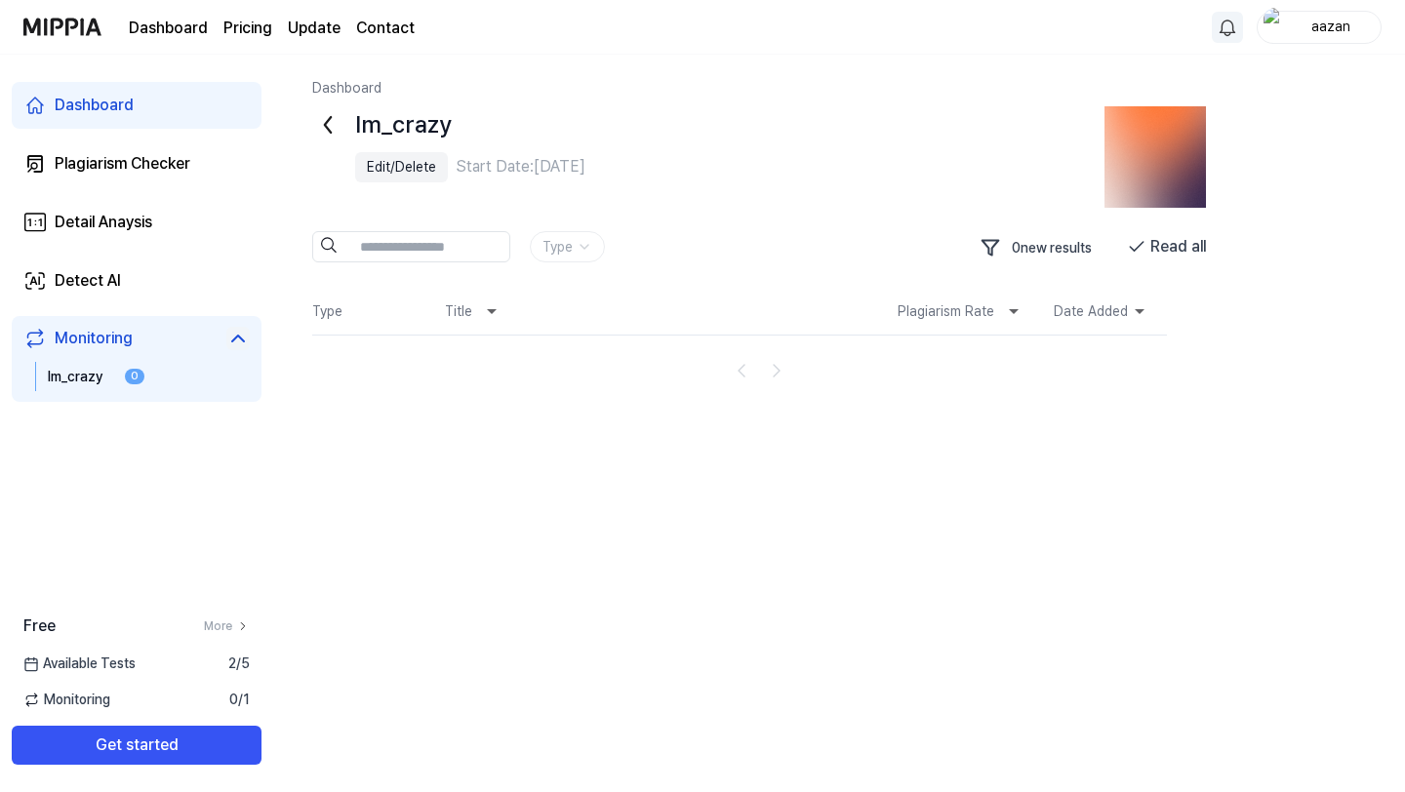
click at [163, 371] on div "Im_crazy 0" at bounding box center [136, 376] width 226 height 29
click at [112, 327] on div "Monitoring" at bounding box center [94, 338] width 78 height 23
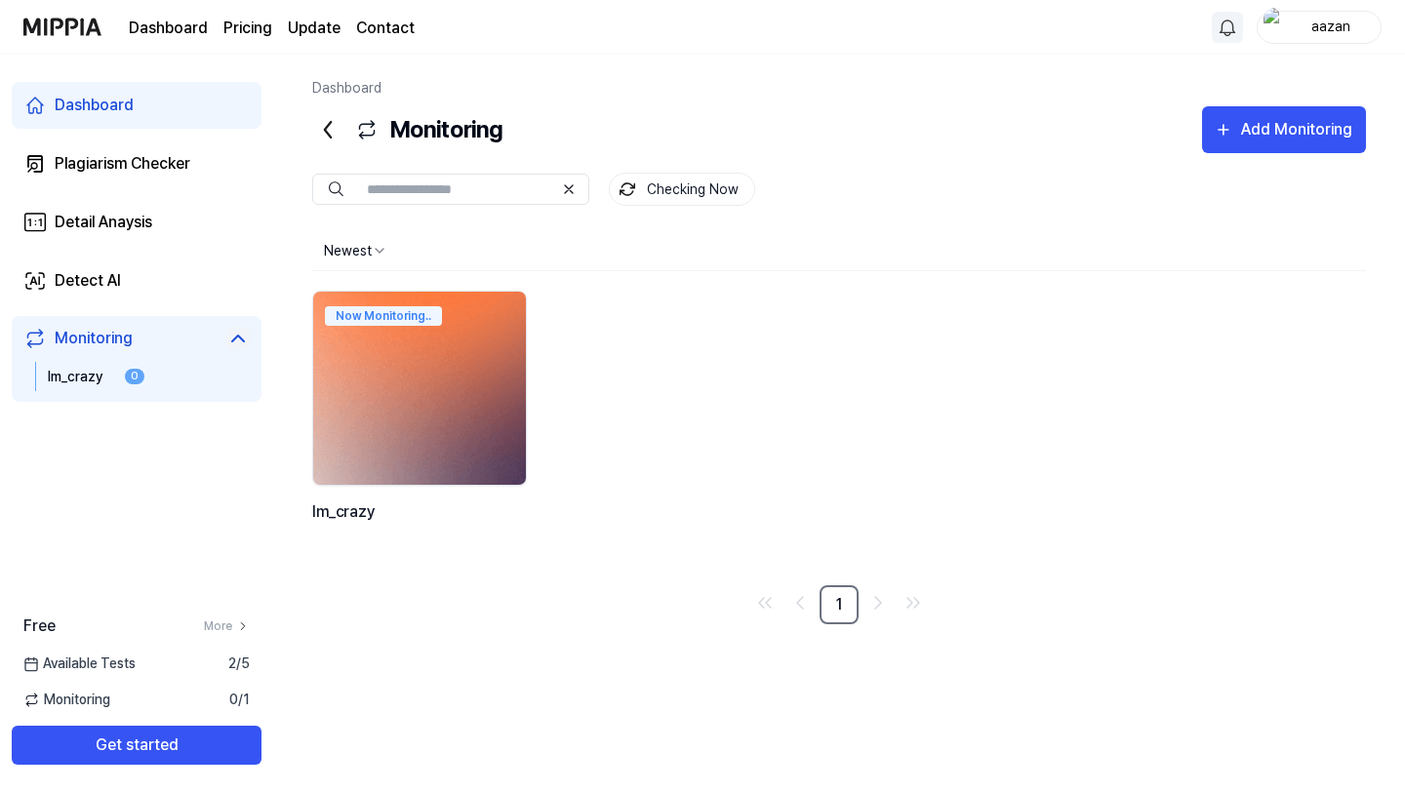
click at [413, 425] on img at bounding box center [420, 388] width 234 height 213
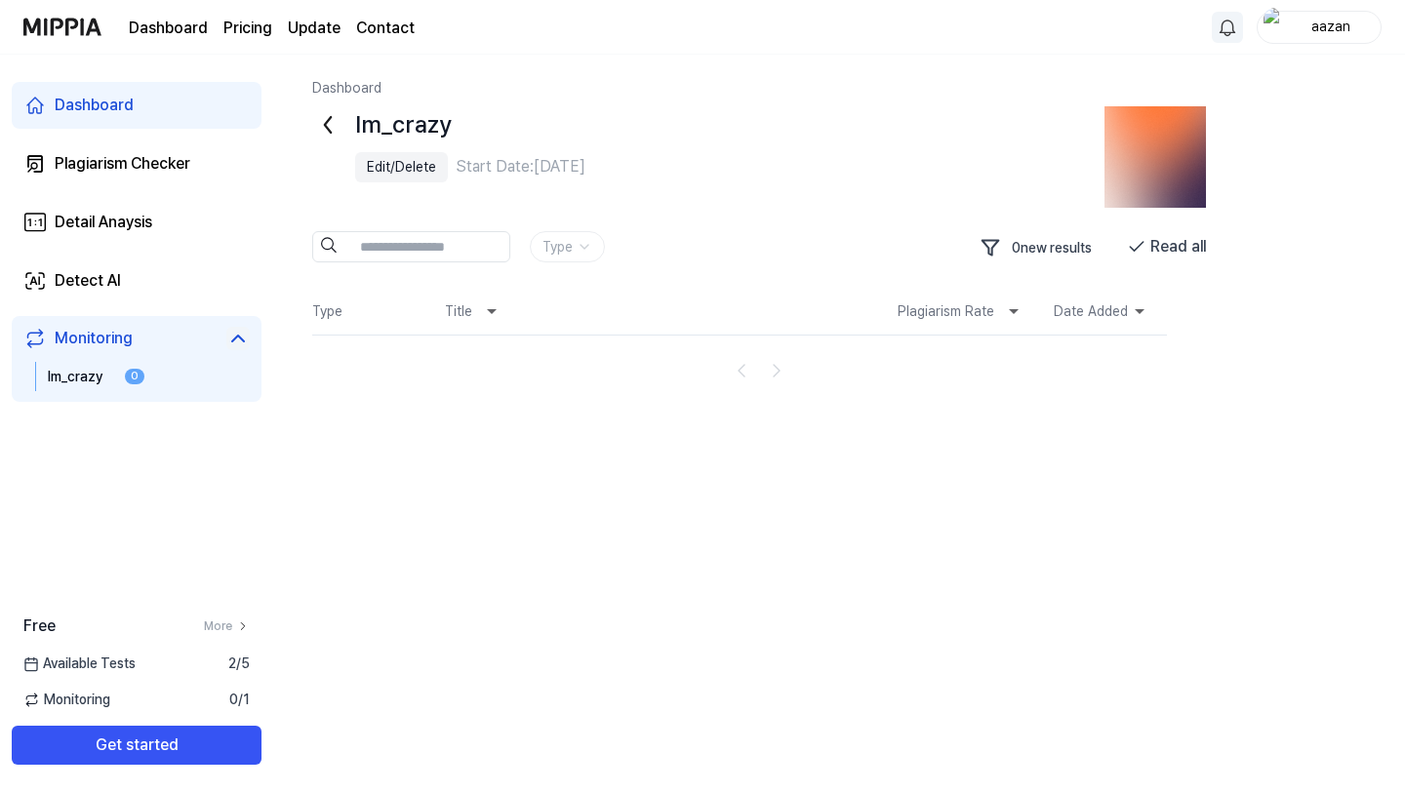
click at [336, 117] on icon at bounding box center [327, 124] width 31 height 31
